Goal: Task Accomplishment & Management: Manage account settings

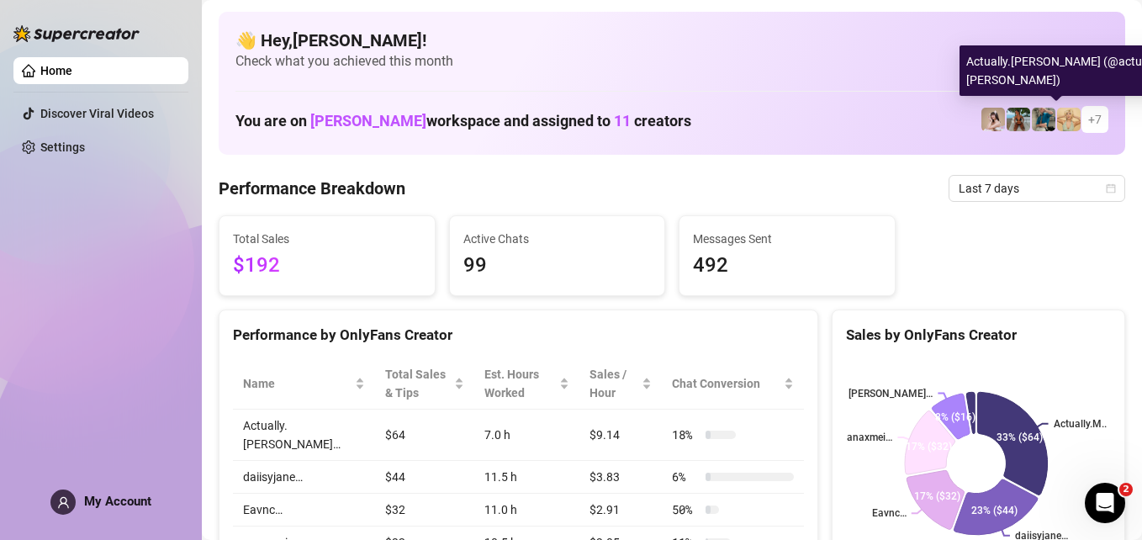
click at [1057, 124] on img at bounding box center [1069, 120] width 24 height 24
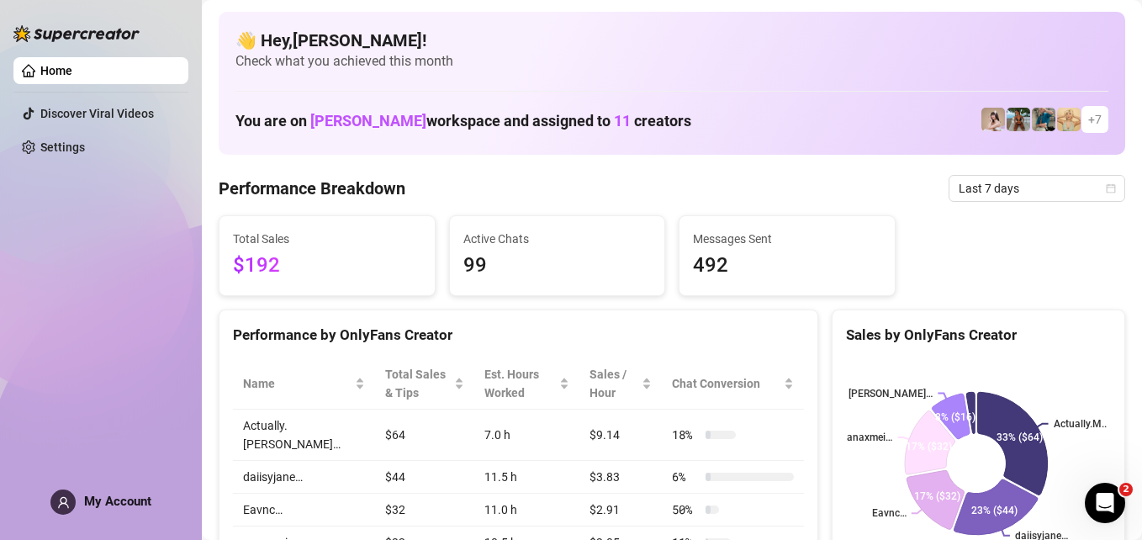
drag, startPoint x: 1046, startPoint y: 124, endPoint x: 108, endPoint y: 99, distance: 938.9
click at [108, 99] on div "Home Discover Viral Videos Settings My Account After OnlyFans cut CDT America/[…" at bounding box center [571, 270] width 1142 height 540
click at [40, 154] on link "Settings" at bounding box center [62, 146] width 45 height 13
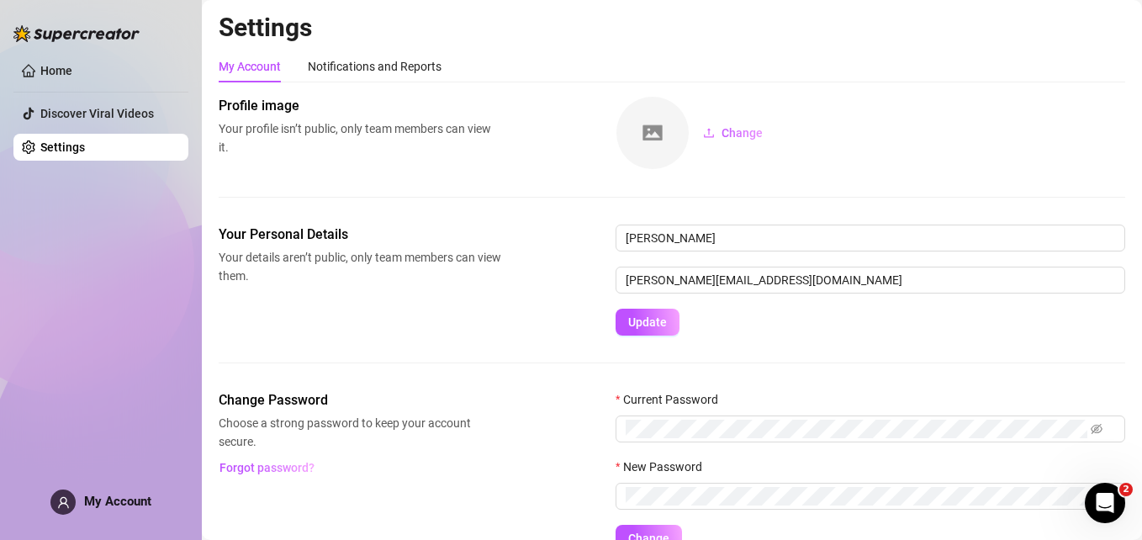
scroll to position [84, 0]
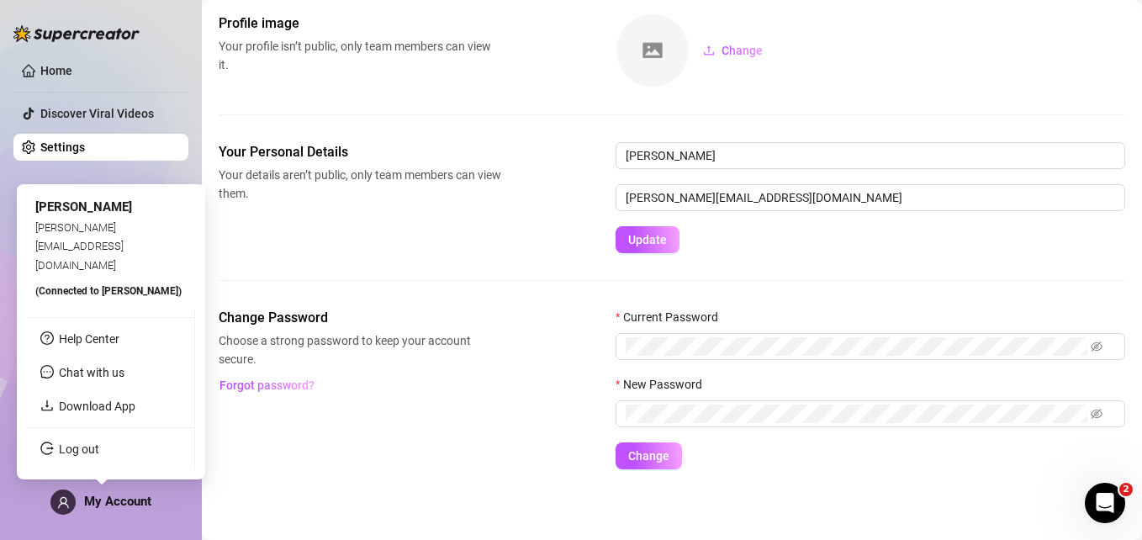
click at [127, 501] on span "My Account" at bounding box center [117, 501] width 67 height 15
click at [94, 399] on link "Download App" at bounding box center [97, 405] width 77 height 13
